Goal: Obtain resource: Obtain resource

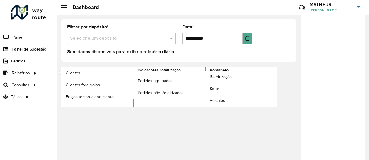
click at [223, 69] on span "Romaneio" at bounding box center [219, 70] width 19 height 6
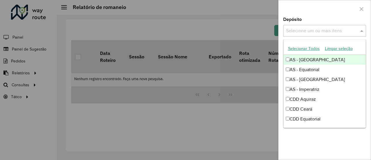
click at [324, 28] on input "text" at bounding box center [321, 31] width 74 height 7
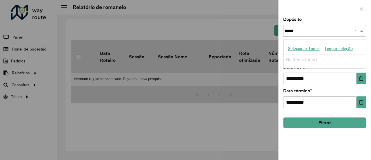
type input "****"
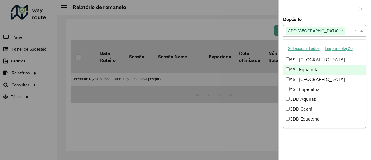
click at [327, 8] on div at bounding box center [324, 8] width 92 height 17
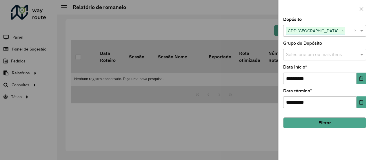
click at [318, 122] on button "Filtrar" at bounding box center [324, 122] width 83 height 11
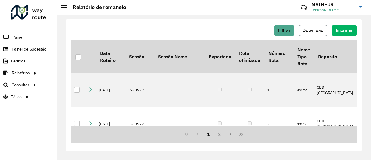
click at [319, 28] on span "Download" at bounding box center [312, 30] width 21 height 5
drag, startPoint x: 259, startPoint y: 68, endPoint x: 126, endPoint y: 32, distance: 138.0
click at [126, 32] on div "Filtrar Download Imprimir" at bounding box center [213, 30] width 285 height 11
